Goal: Transaction & Acquisition: Purchase product/service

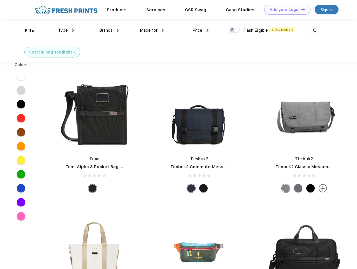
click at [285, 10] on link "Add your Logo Design Tool" at bounding box center [287, 10] width 46 height 10
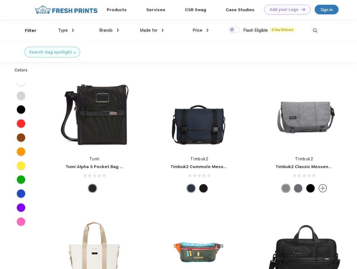
click at [0, 0] on div "Design Tool" at bounding box center [0, 0] width 0 height 0
click at [301, 9] on link "Add your Logo Design Tool" at bounding box center [287, 10] width 46 height 10
click at [27, 31] on div "Filter" at bounding box center [30, 30] width 11 height 6
click at [66, 30] on span "Type" at bounding box center [63, 30] width 10 height 5
click at [109, 30] on span "Brands" at bounding box center [105, 30] width 13 height 5
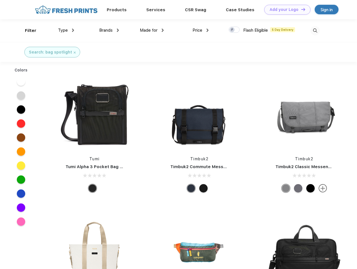
click at [152, 30] on span "Made for" at bounding box center [149, 30] width 18 height 5
click at [201, 30] on span "Price" at bounding box center [198, 30] width 10 height 5
click at [234, 30] on div at bounding box center [234, 30] width 11 height 6
click at [232, 30] on input "checkbox" at bounding box center [231, 28] width 4 height 4
click at [315, 31] on img at bounding box center [315, 30] width 9 height 9
